Goal: Information Seeking & Learning: Check status

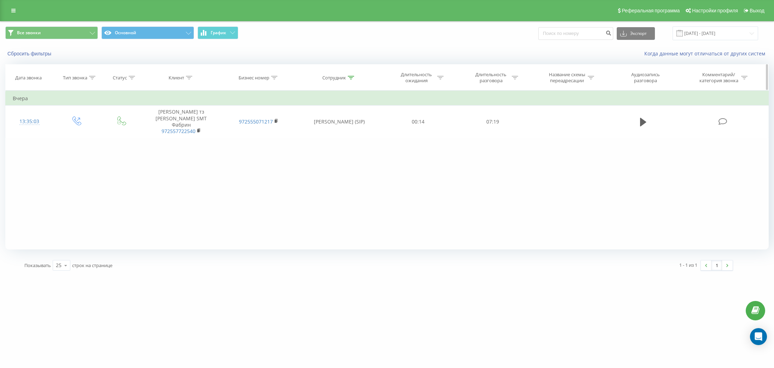
click at [353, 77] on icon at bounding box center [351, 78] width 6 height 4
click at [338, 127] on input "Алиса" at bounding box center [339, 128] width 62 height 12
type input "А"
click at [362, 141] on span "OK" at bounding box center [354, 142] width 20 height 11
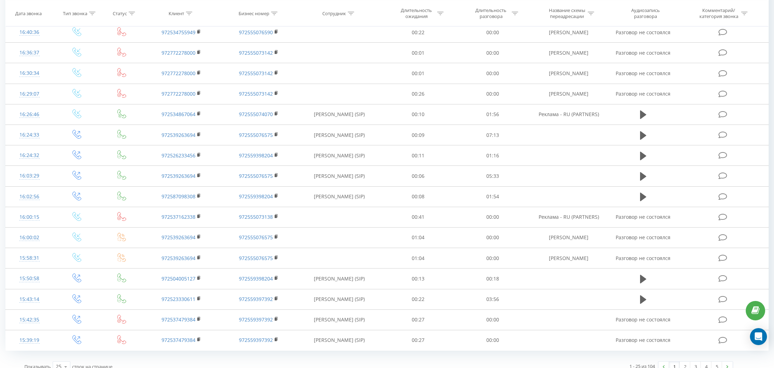
scroll to position [278, 0]
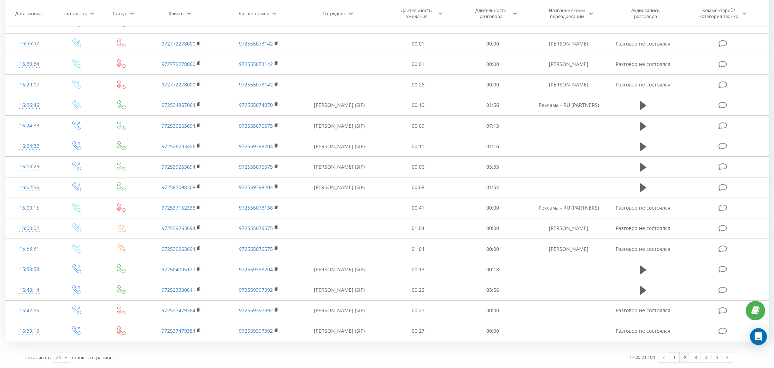
click at [685, 356] on link "2" at bounding box center [684, 358] width 11 height 10
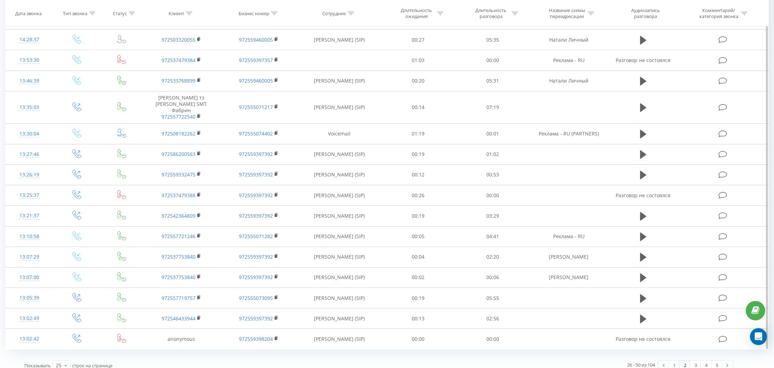
scroll to position [290, 0]
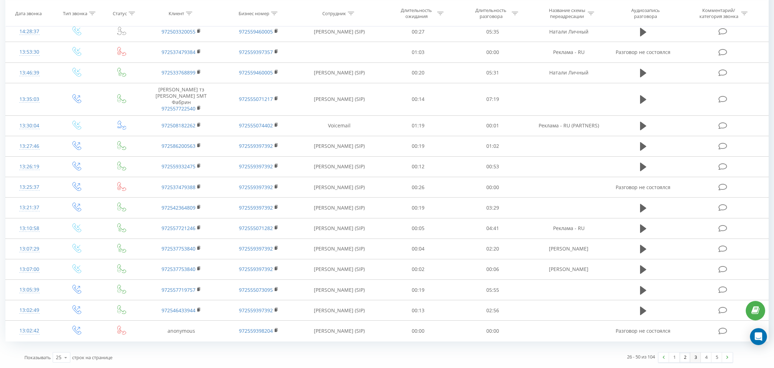
click at [695, 360] on link "3" at bounding box center [695, 358] width 11 height 10
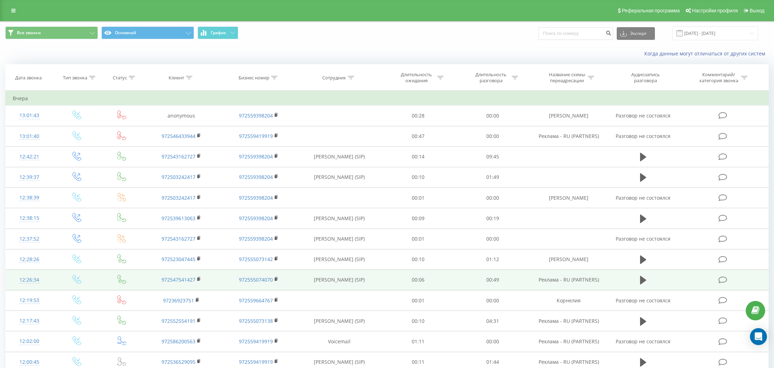
scroll to position [278, 0]
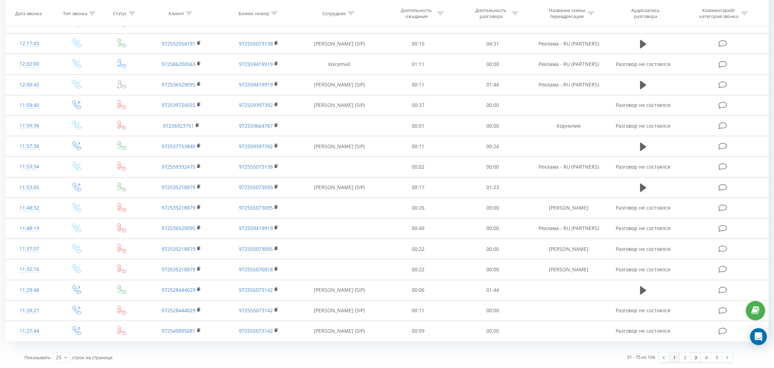
click at [674, 357] on link "1" at bounding box center [674, 358] width 11 height 10
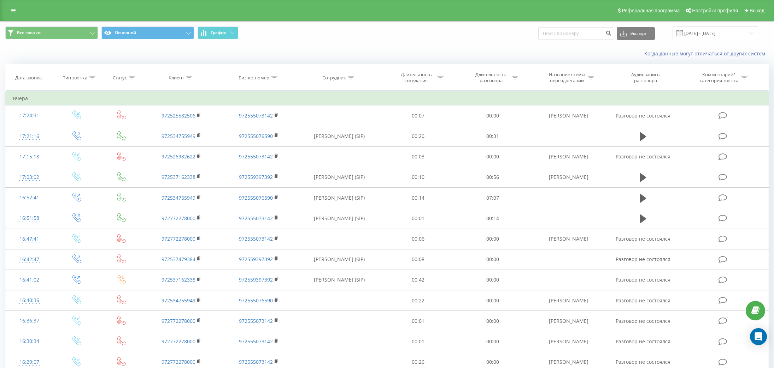
scroll to position [278, 0]
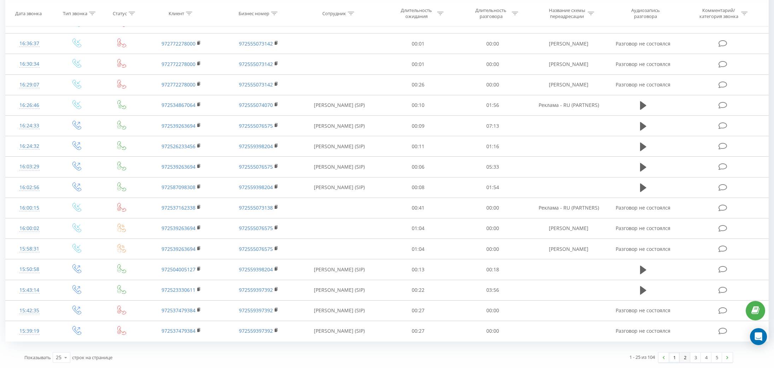
click at [685, 355] on link "2" at bounding box center [684, 358] width 11 height 10
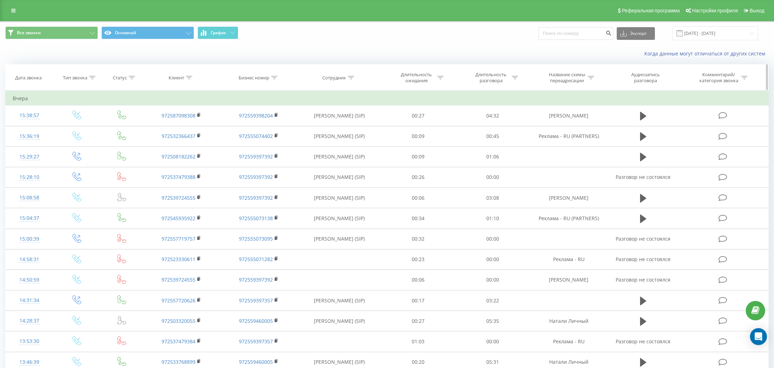
click at [350, 77] on icon at bounding box center [351, 78] width 6 height 4
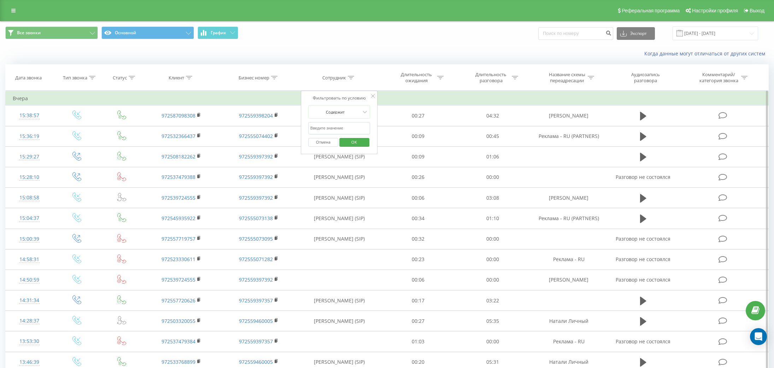
click at [344, 131] on input "text" at bounding box center [339, 128] width 62 height 12
type input "Alena"
click button "OK" at bounding box center [354, 142] width 30 height 9
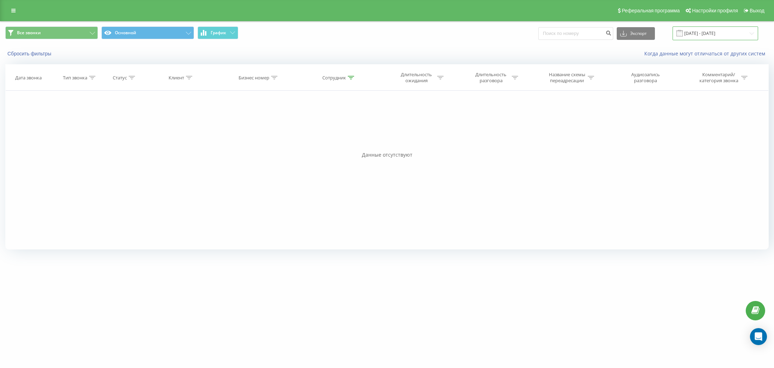
click at [698, 35] on input "[DATE] - [DATE]" at bounding box center [714, 33] width 85 height 14
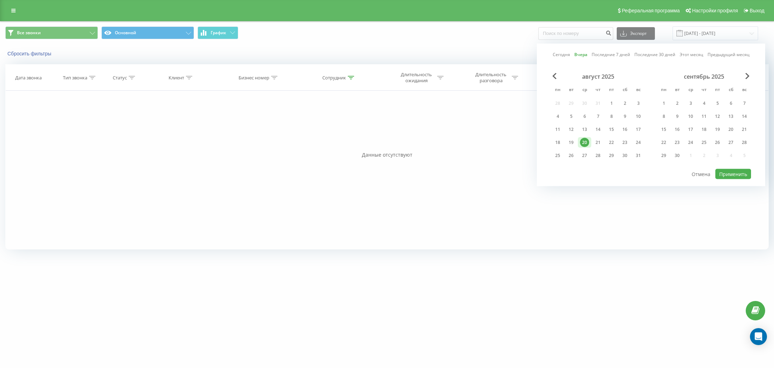
click at [600, 54] on link "Последние 7 дней" at bounding box center [610, 54] width 39 height 7
click at [742, 180] on div "Сегодня Вчера Последние 7 дней Последние 30 дней Этот месяц Предыдущий месяц ав…" at bounding box center [651, 115] width 228 height 143
click at [736, 176] on button "Применить" at bounding box center [733, 174] width 36 height 10
type input "15.08.2025 - 21.08.2025"
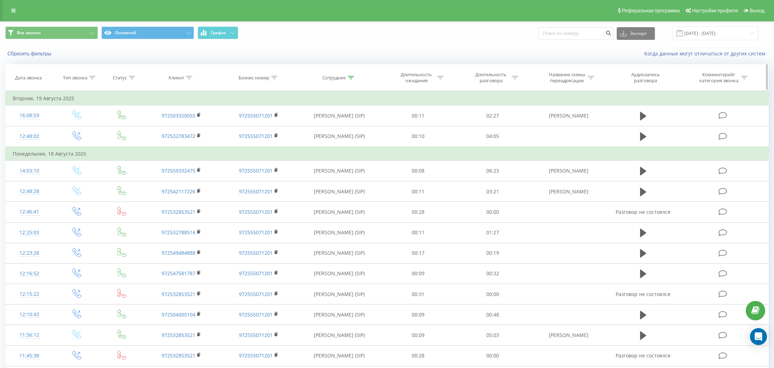
click at [345, 75] on div "Сотрудник" at bounding box center [334, 78] width 24 height 6
click at [348, 130] on input "Alena" at bounding box center [339, 128] width 62 height 12
click button "OK" at bounding box center [354, 142] width 30 height 9
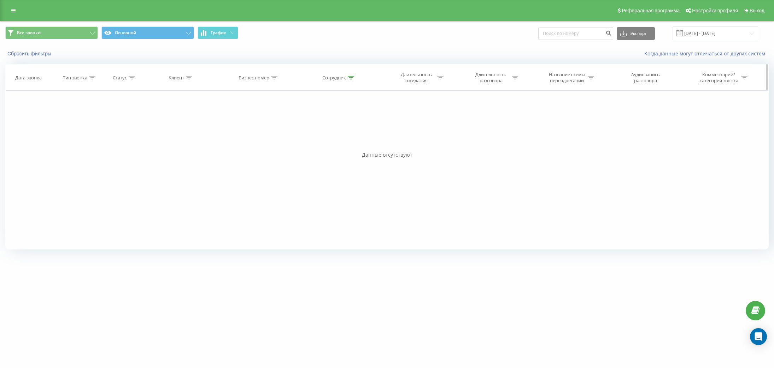
click at [343, 74] on th "Сотрудник" at bounding box center [338, 78] width 83 height 26
click at [348, 83] on th "Сотрудник" at bounding box center [338, 78] width 83 height 26
click at [349, 78] on icon at bounding box center [351, 78] width 6 height 4
click at [325, 129] on input "Alena Alisa" at bounding box center [339, 128] width 62 height 12
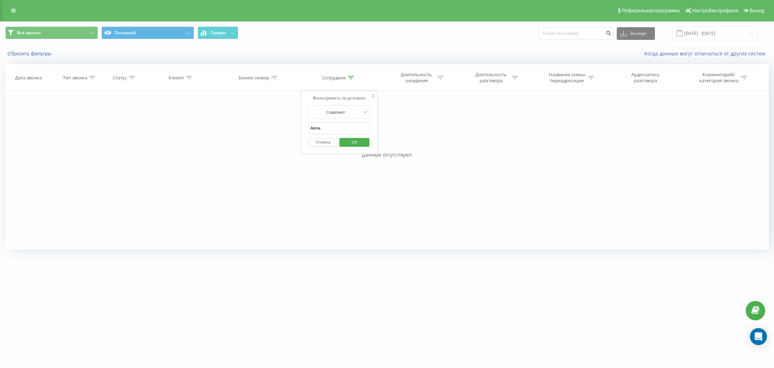
type input "Alen"
click button "OK" at bounding box center [354, 142] width 30 height 9
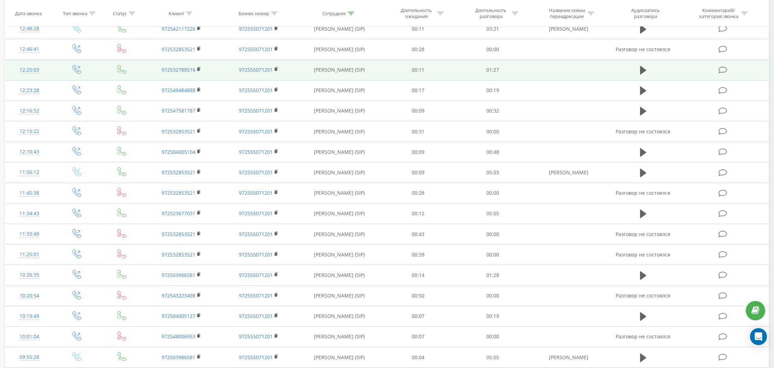
scroll to position [165, 0]
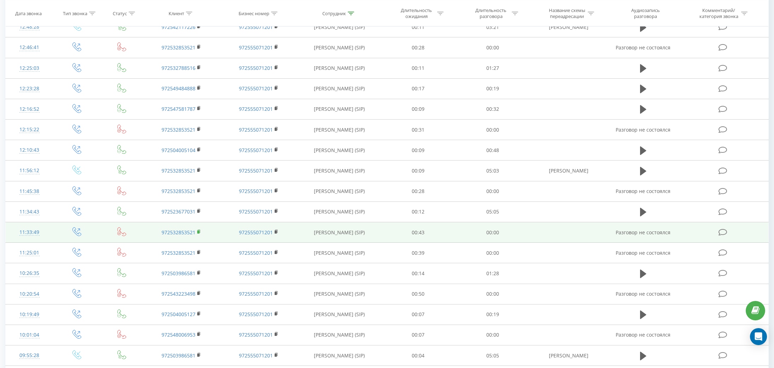
click at [198, 233] on rect at bounding box center [198, 231] width 2 height 3
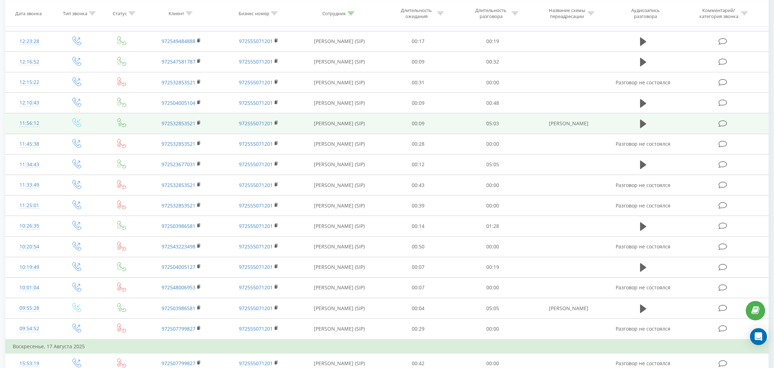
scroll to position [0, 0]
